Goal: Browse casually: Explore the website without a specific task or goal

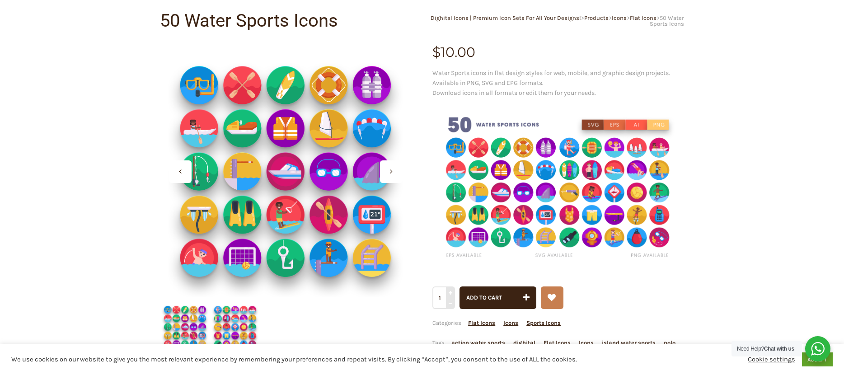
scroll to position [80, 0]
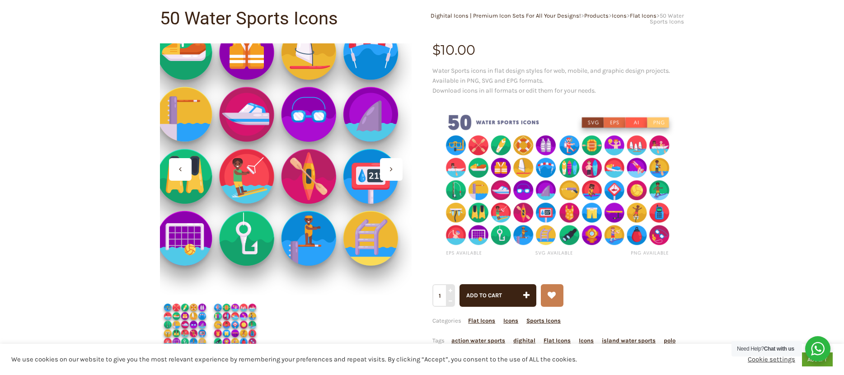
click at [313, 250] on div at bounding box center [286, 169] width 252 height 252
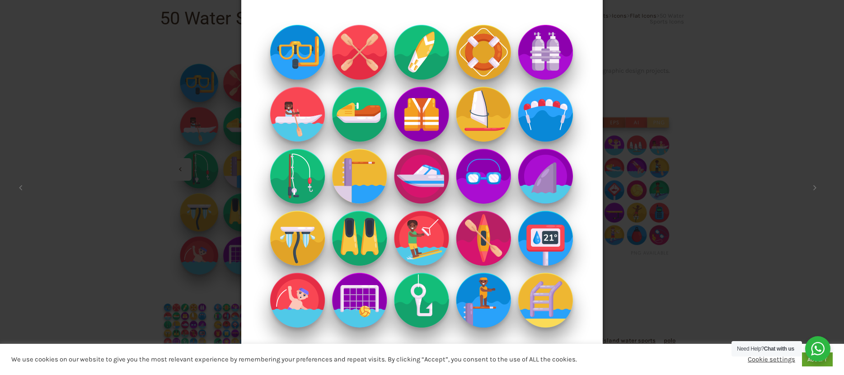
scroll to position [23, 0]
click at [486, 298] on img at bounding box center [422, 176] width 362 height 398
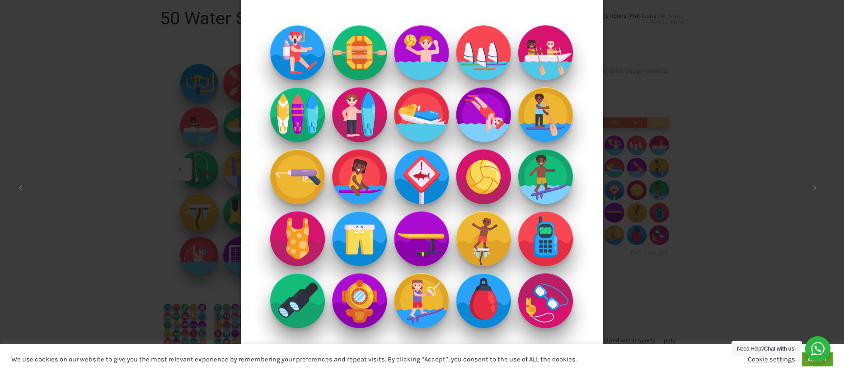
click at [486, 298] on img at bounding box center [422, 176] width 362 height 398
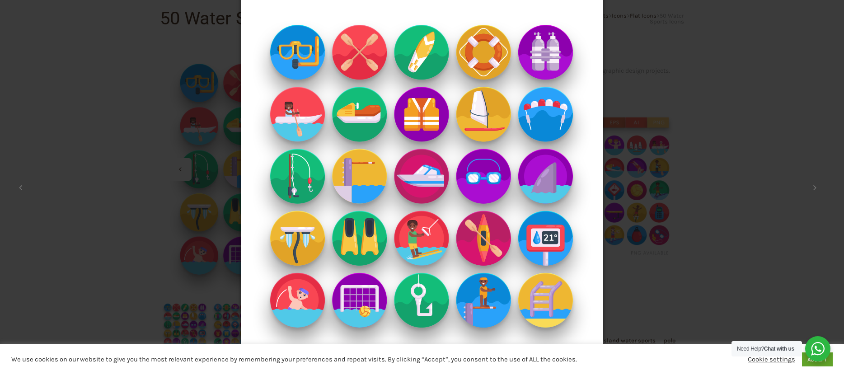
click at [486, 298] on img at bounding box center [422, 176] width 362 height 398
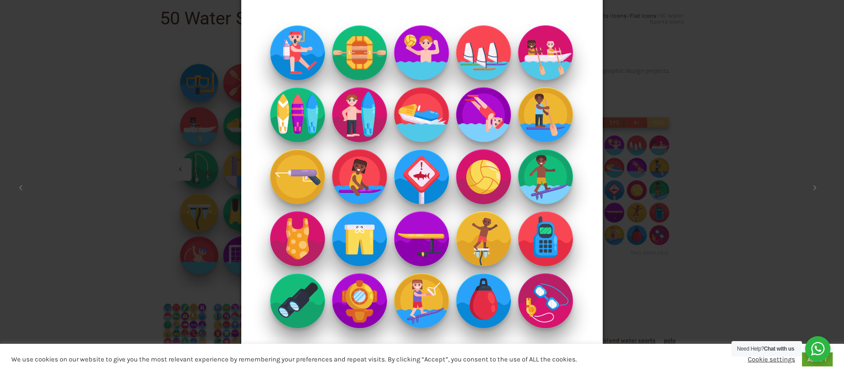
click at [486, 298] on img at bounding box center [422, 176] width 362 height 398
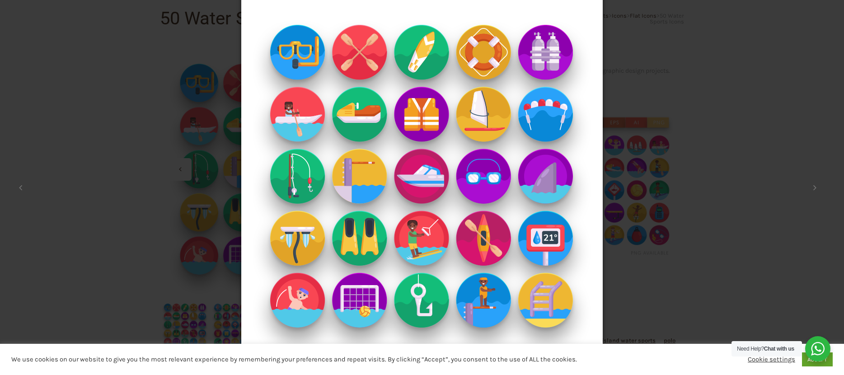
click at [730, 286] on div "× 1 / 2 Loading..." at bounding box center [422, 164] width 844 height 375
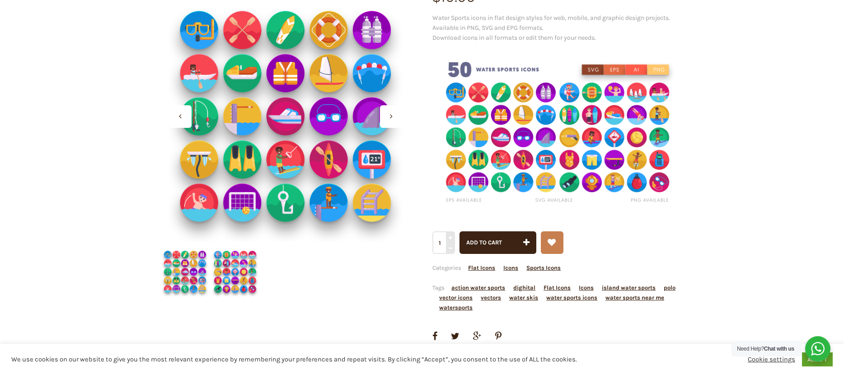
scroll to position [132, 0]
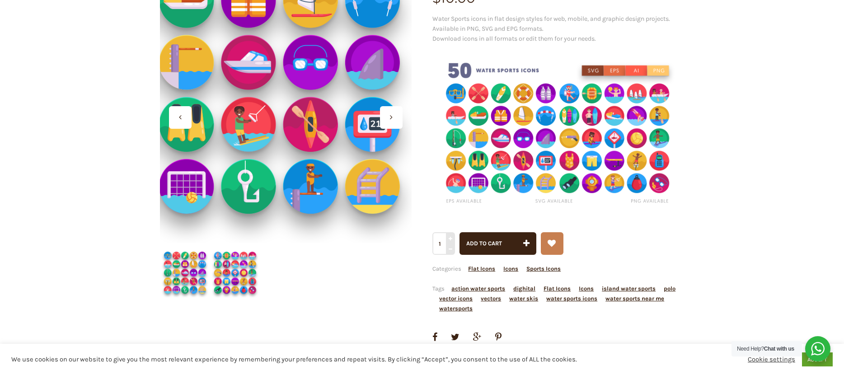
click at [312, 196] on div at bounding box center [286, 117] width 252 height 252
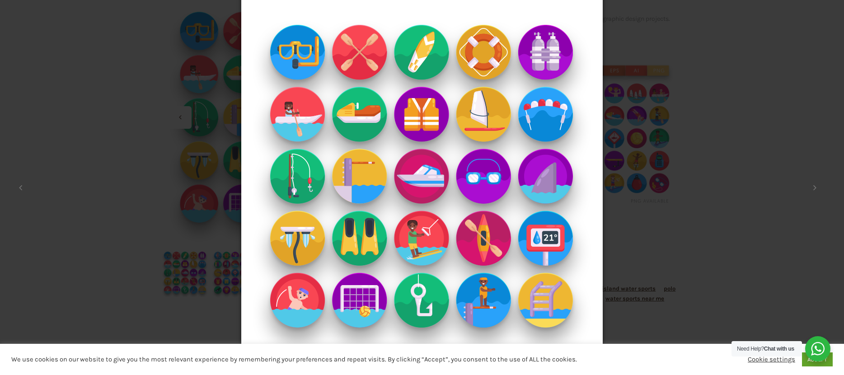
scroll to position [23, 0]
click at [489, 293] on img at bounding box center [422, 176] width 362 height 398
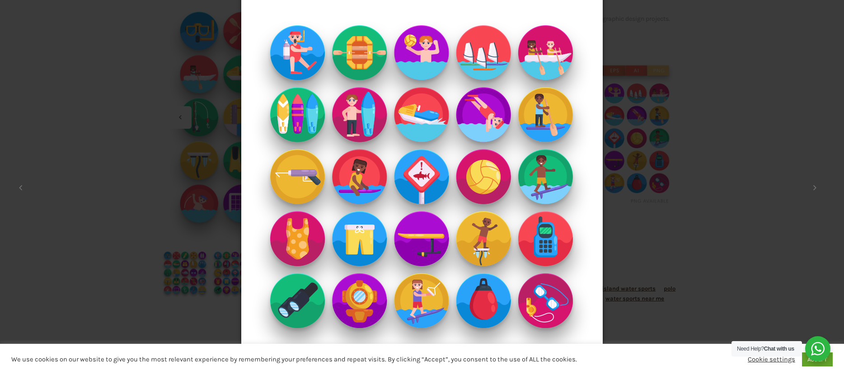
click at [489, 293] on img at bounding box center [422, 176] width 362 height 398
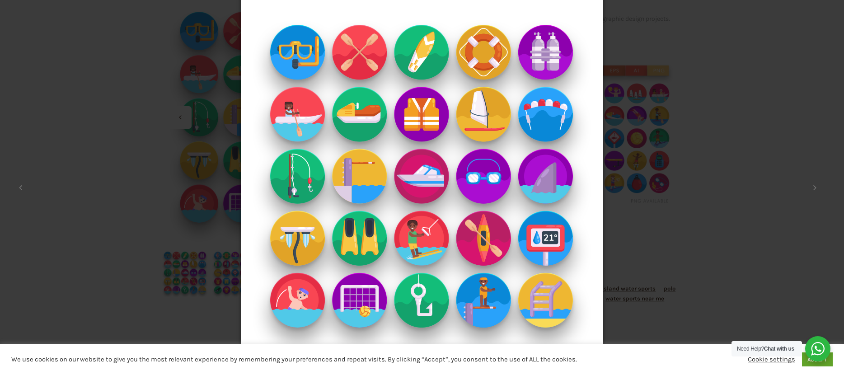
click at [496, 295] on img at bounding box center [422, 176] width 362 height 398
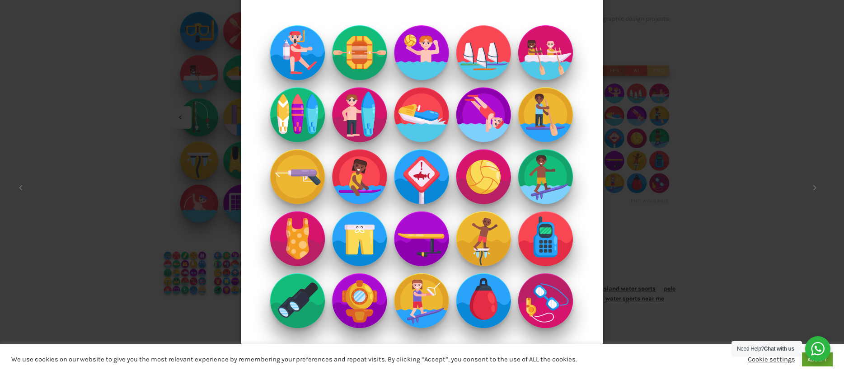
click at [666, 278] on div "× 2 / 2 Loading..." at bounding box center [422, 164] width 844 height 375
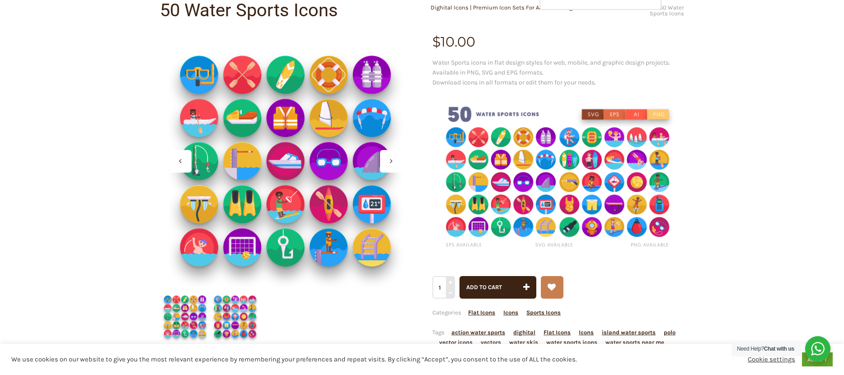
scroll to position [90, 0]
